Goal: Task Accomplishment & Management: Complete application form

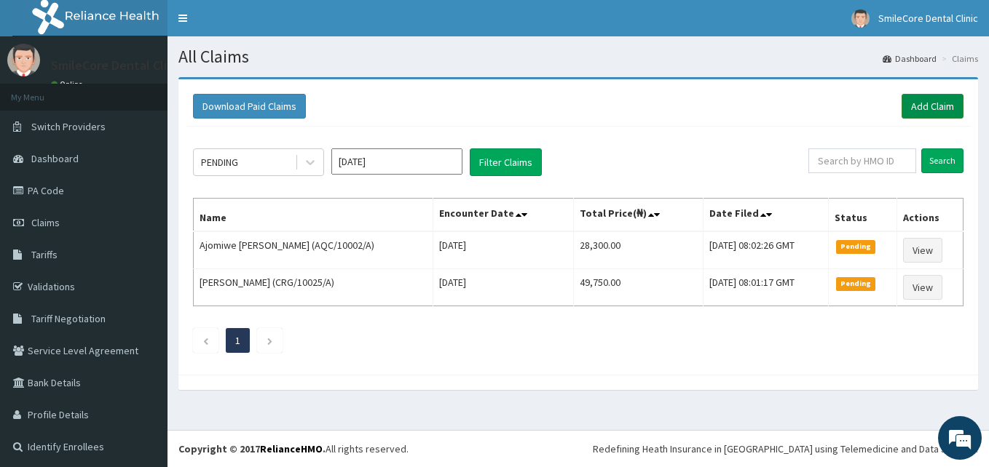
click at [925, 95] on link "Add Claim" at bounding box center [932, 106] width 62 height 25
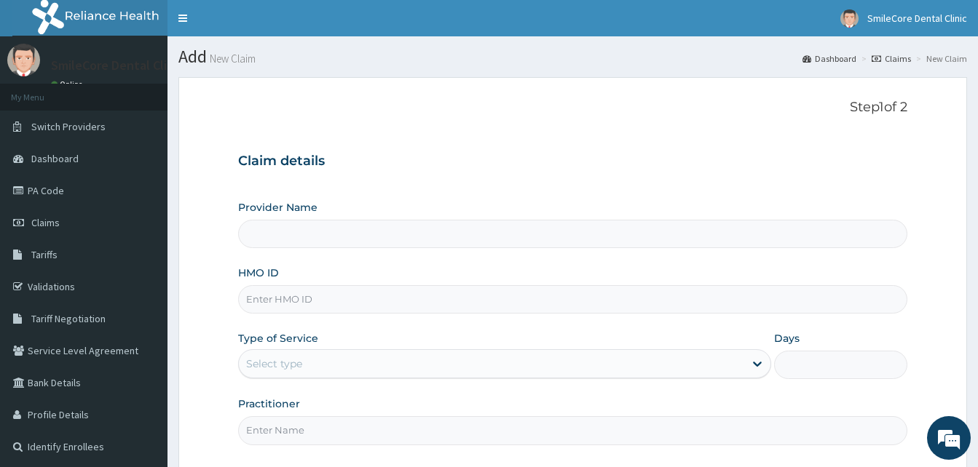
click at [457, 301] on input "HMO ID" at bounding box center [572, 299] width 669 height 28
type input "LLD"
type input "SmileCore Dental Clinic"
type input "LLD/10017/A"
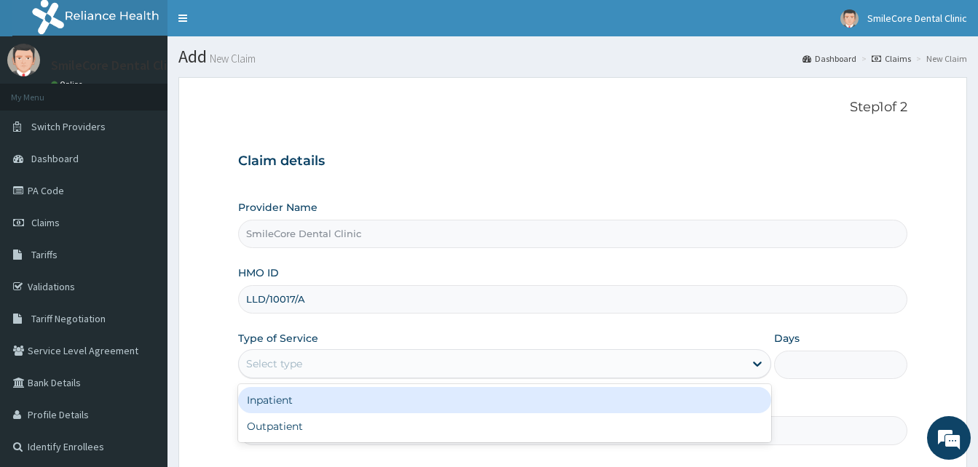
click at [322, 363] on div "Select type" at bounding box center [491, 363] width 505 height 23
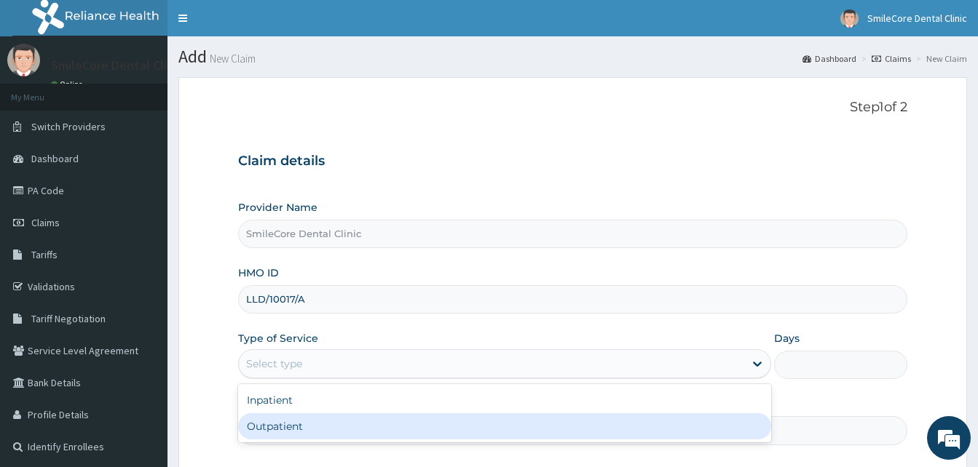
click at [282, 422] on div "Outpatient" at bounding box center [504, 426] width 533 height 26
type input "1"
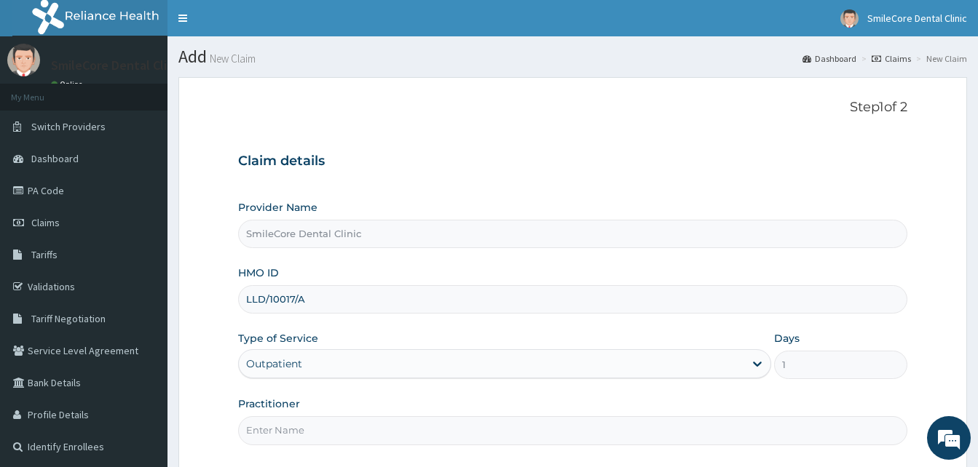
click at [282, 422] on input "Practitioner" at bounding box center [572, 430] width 669 height 28
type input "t"
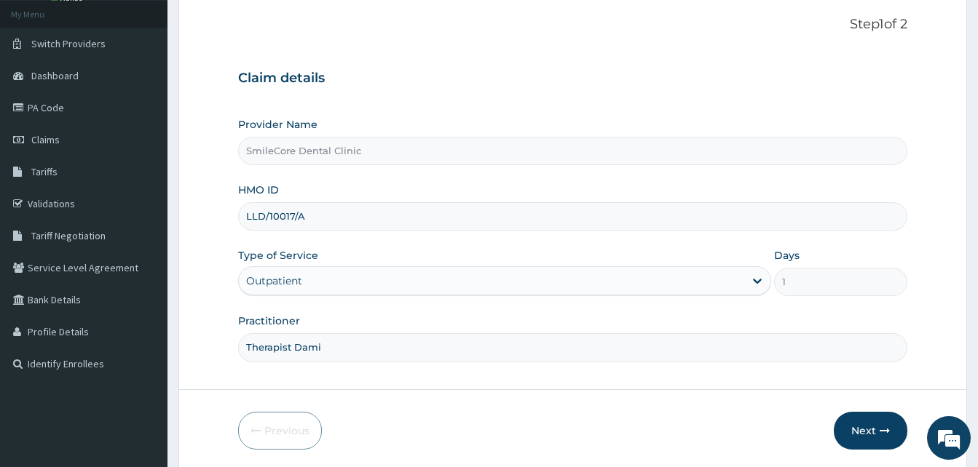
scroll to position [111, 0]
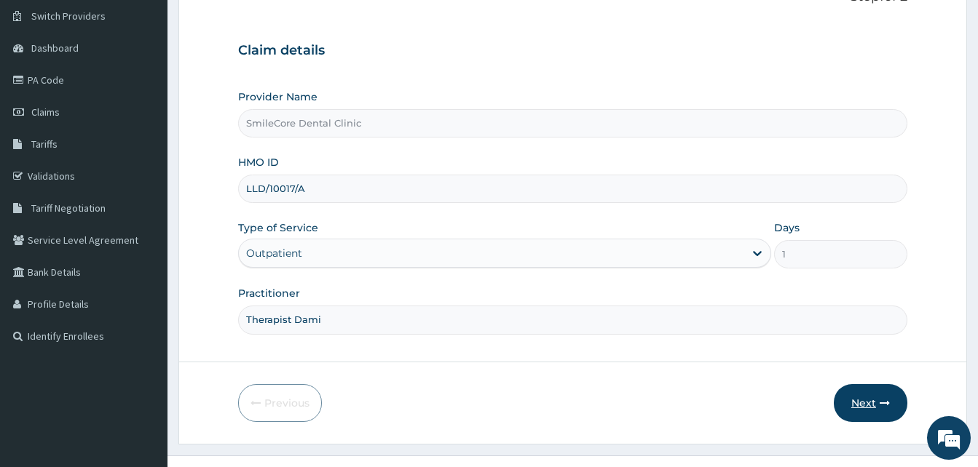
type input "Therapist Dami"
click at [873, 416] on button "Next" at bounding box center [871, 403] width 74 height 38
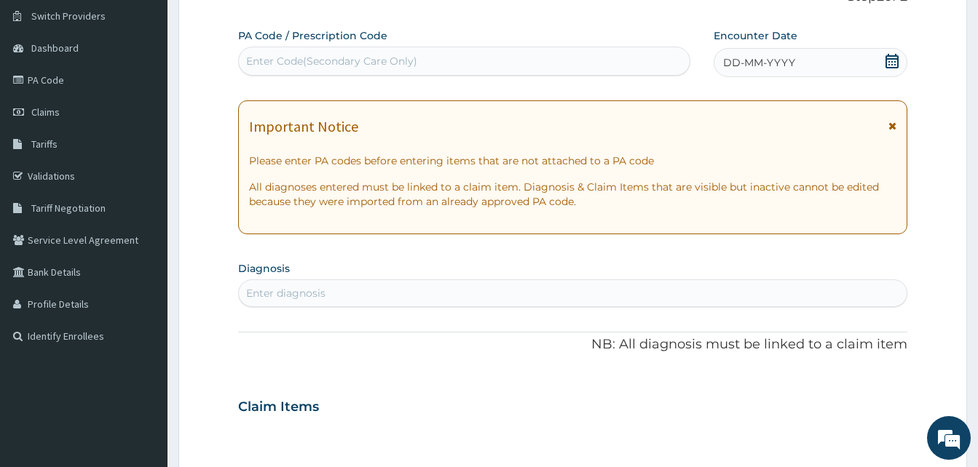
click at [430, 63] on div "Enter Code(Secondary Care Only)" at bounding box center [464, 61] width 451 height 23
paste input "PA/CBBCC1"
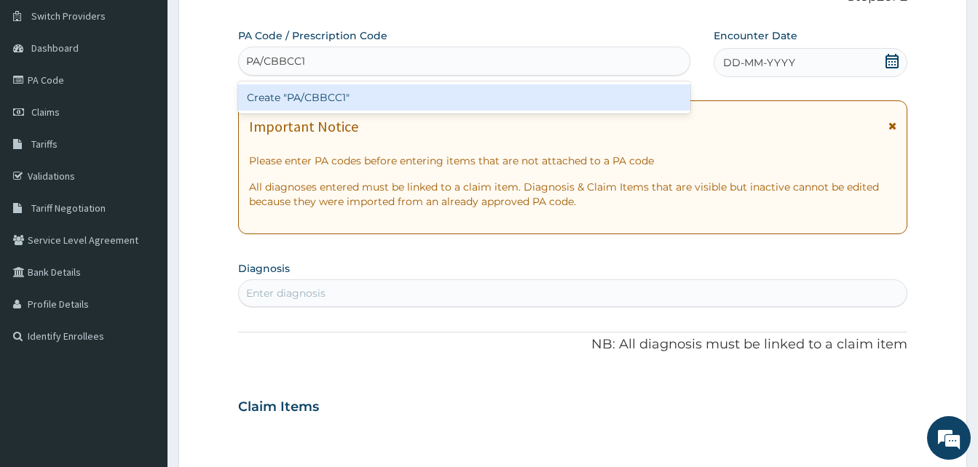
type input "PA/CBBCC1"
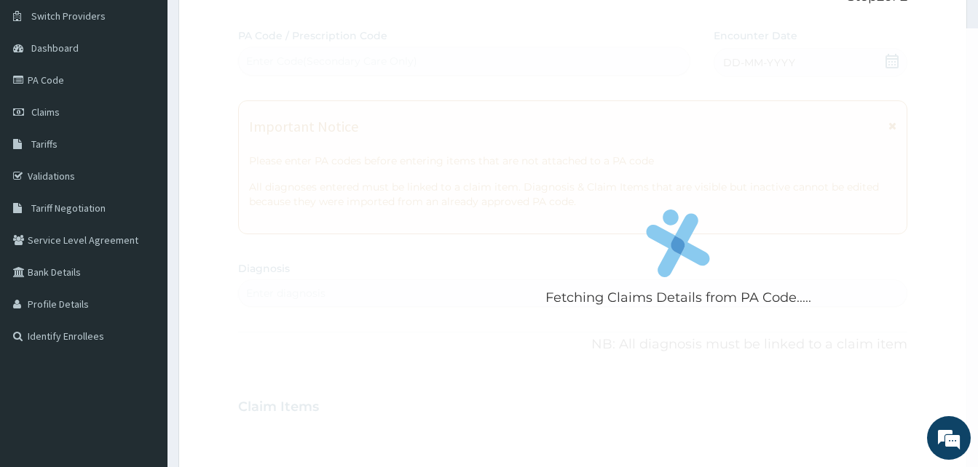
click at [753, 55] on div "Fetching Claims Details from PA Code..... PA Code / Prescription Code Enter Cod…" at bounding box center [572, 404] width 669 height 753
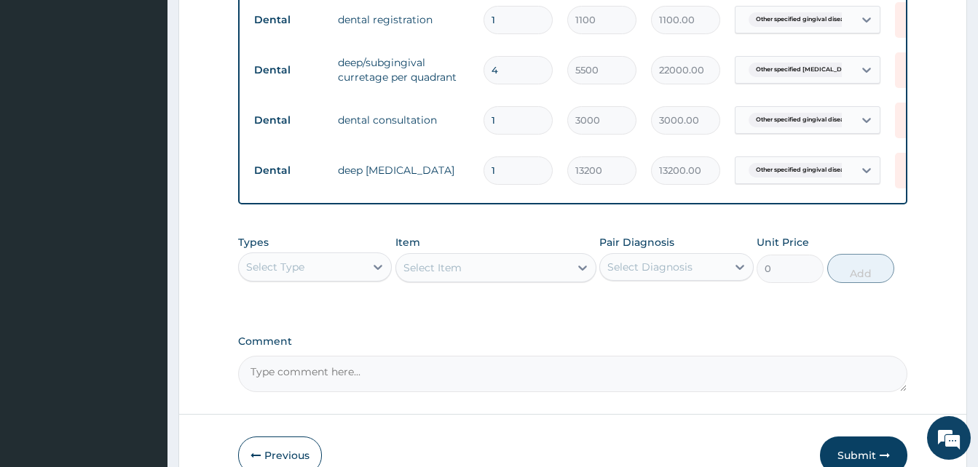
scroll to position [675, 0]
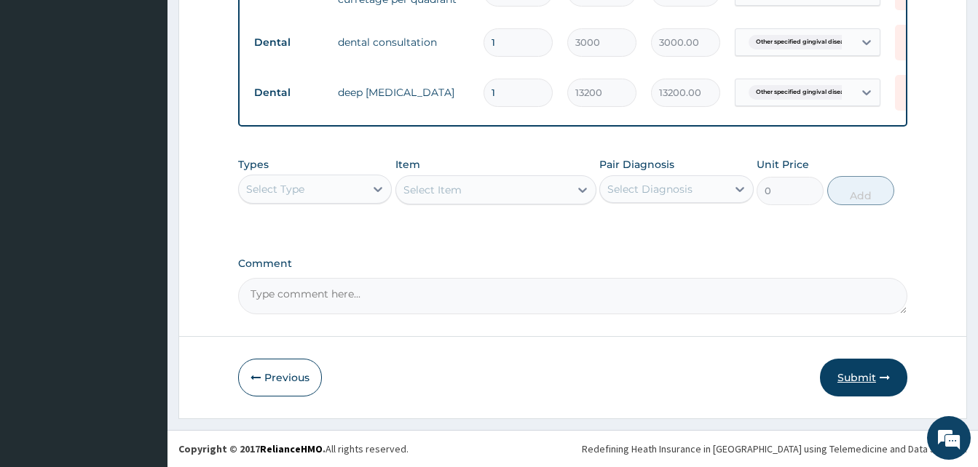
click at [860, 366] on button "Submit" at bounding box center [863, 378] width 87 height 38
